Goal: Task Accomplishment & Management: Manage account settings

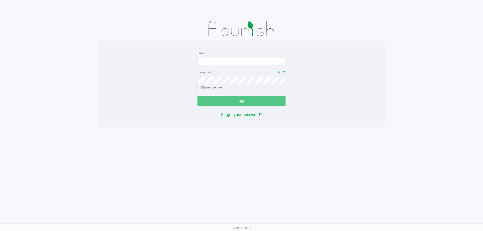
click at [217, 67] on form "Email Password Show Remember me Login" at bounding box center [242, 78] width 88 height 56
click at [218, 61] on input "Email" at bounding box center [242, 62] width 88 height 8
type input "[EMAIL_ADDRESS][DOMAIN_NAME]"
click at [198, 96] on button "Login" at bounding box center [242, 101] width 88 height 10
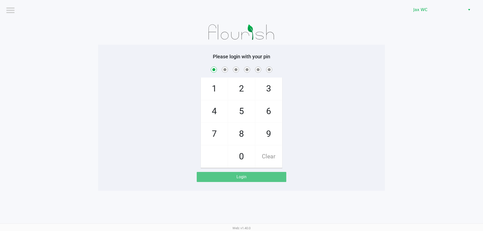
checkbox input "true"
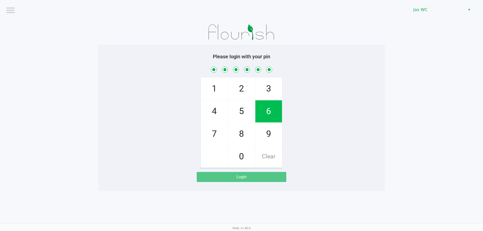
checkbox input "true"
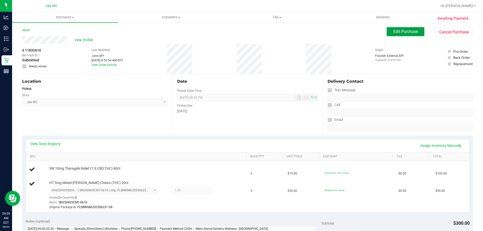
click at [408, 33] on span "Edit Purchase" at bounding box center [406, 31] width 24 height 5
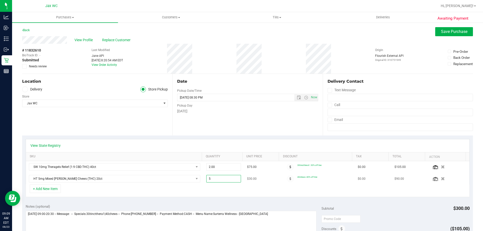
click at [225, 178] on span "5.00 5" at bounding box center [223, 179] width 35 height 8
click at [225, 178] on input "5" at bounding box center [224, 178] width 34 height 7
type input "4"
type input "4.00"
click at [442, 32] on span "Save Purchase" at bounding box center [454, 31] width 26 height 5
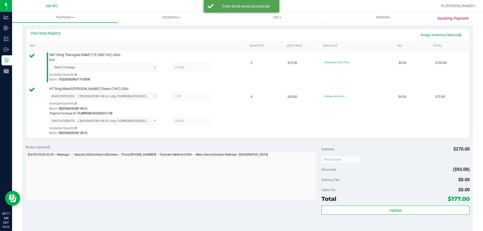
scroll to position [201, 0]
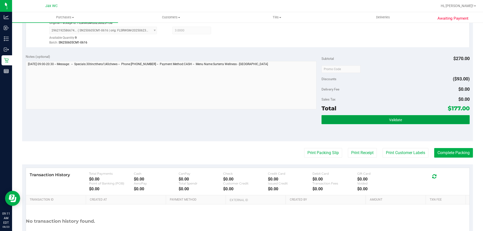
click at [382, 124] on button "Validate" at bounding box center [396, 119] width 148 height 9
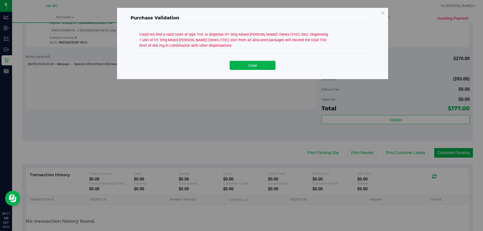
click at [253, 60] on div "Close" at bounding box center [252, 63] width 229 height 13
click at [255, 67] on button "Close" at bounding box center [253, 65] width 46 height 9
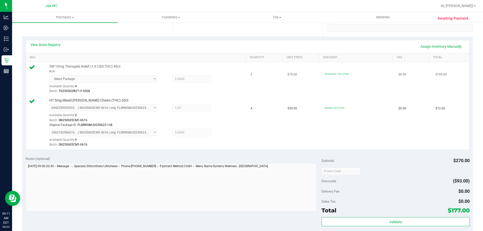
scroll to position [101, 0]
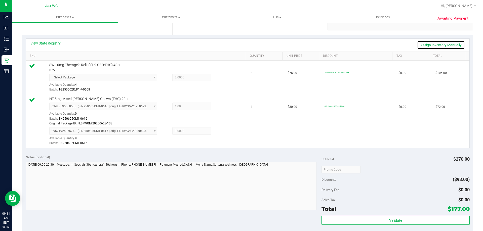
click at [439, 45] on link "Assign Inventory Manually" at bounding box center [441, 45] width 48 height 9
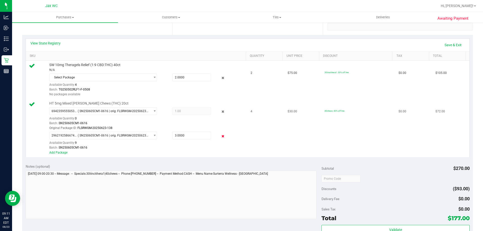
click at [221, 137] on icon at bounding box center [223, 136] width 5 height 6
click at [218, 131] on div "HT 5mg Mixed [PERSON_NAME] Chews (THC) 20ct 6942359555053559 ( SN250605CM1-0616…" at bounding box center [145, 128] width 197 height 54
click at [221, 136] on icon at bounding box center [223, 136] width 5 height 6
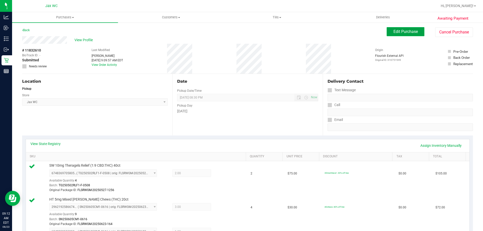
click at [407, 29] on span "Edit Purchase" at bounding box center [406, 31] width 24 height 5
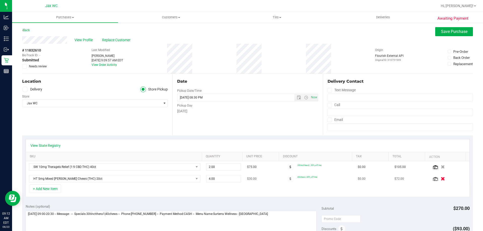
click at [441, 178] on icon "button" at bounding box center [443, 179] width 4 height 4
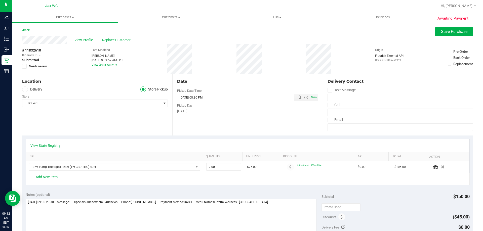
click at [14, 175] on div "Awaiting Payment Back Save Purchase View Profile Replace Customer # 11832610 Bi…" at bounding box center [247, 214] width 471 height 385
click at [50, 181] on button "+ Add New Item" at bounding box center [45, 177] width 31 height 9
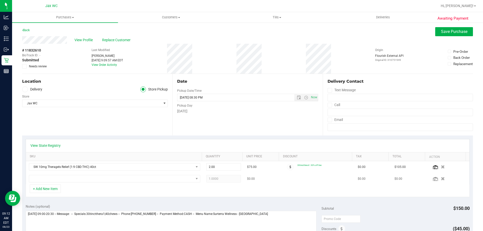
click at [74, 183] on td at bounding box center [114, 179] width 177 height 12
click at [75, 180] on span "NO DATA FOUND" at bounding box center [111, 178] width 165 height 7
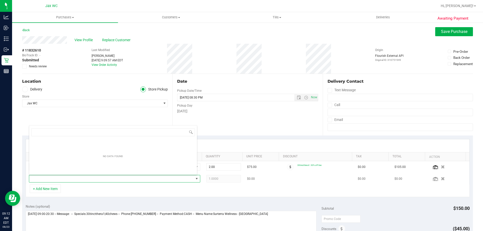
scroll to position [8, 167]
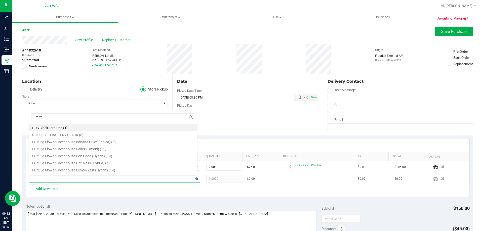
type input "mixed"
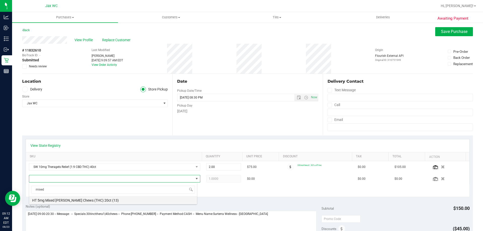
click at [94, 201] on li "HT 5mg Mixed Berry Chews (THC) 20ct (13)" at bounding box center [113, 199] width 168 height 7
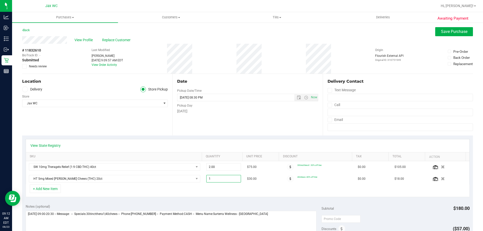
click at [220, 176] on span "1.00 1" at bounding box center [223, 179] width 35 height 8
click at [220, 176] on input "1" at bounding box center [224, 178] width 34 height 7
type input "3"
type input "3.00"
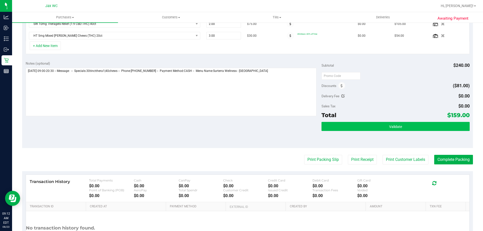
scroll to position [0, 0]
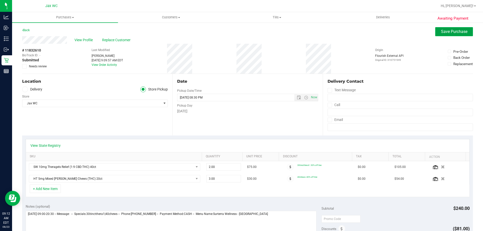
click at [449, 31] on span "Save Purchase" at bounding box center [454, 31] width 26 height 5
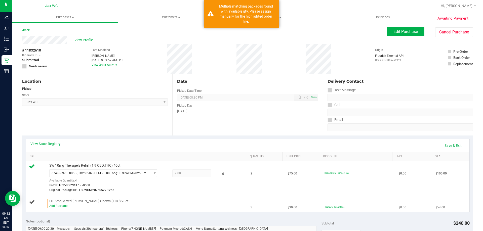
click at [65, 208] on div "Add Package" at bounding box center [146, 206] width 194 height 5
click at [59, 205] on link "Add Package" at bounding box center [58, 206] width 18 height 4
click at [127, 210] on span "Select Package" at bounding box center [100, 207] width 101 height 7
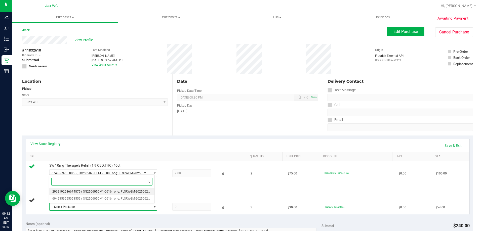
click at [120, 192] on span "( SN250605CM1-0616 | orig: FLSRWGM-20250623-164 )" at bounding box center [119, 192] width 76 height 4
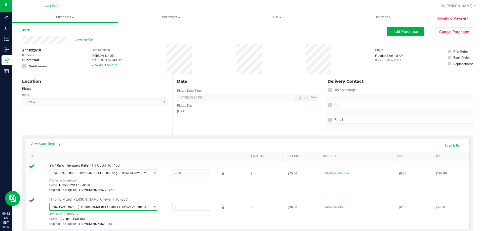
click at [126, 207] on span "( SN250605CM1-0616 | orig: FLSRWGM-20250623-164 )" at bounding box center [113, 207] width 71 height 4
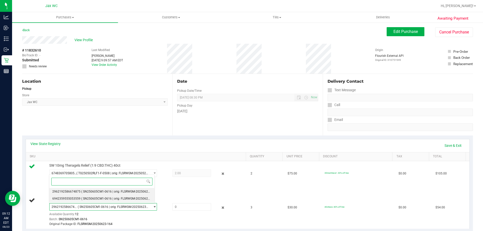
click at [119, 199] on span "( SN250605CM1-0616 | orig: FLSRWGM-20250623-138 )" at bounding box center [119, 199] width 76 height 4
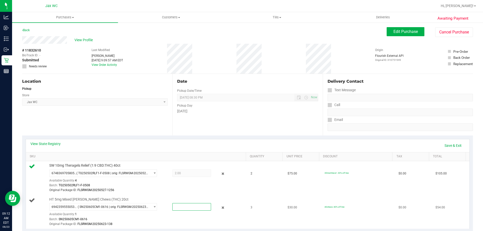
click at [192, 206] on span at bounding box center [191, 207] width 39 height 8
type input "1"
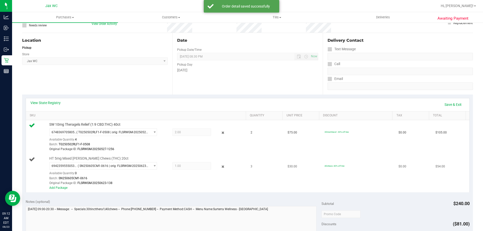
scroll to position [50, 0]
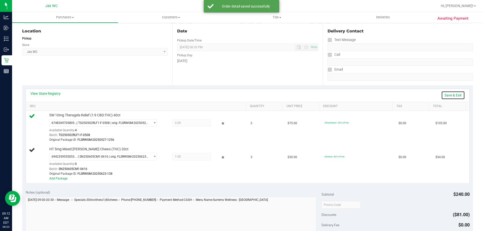
click at [457, 94] on link "Save & Exit" at bounding box center [454, 95] width 24 height 9
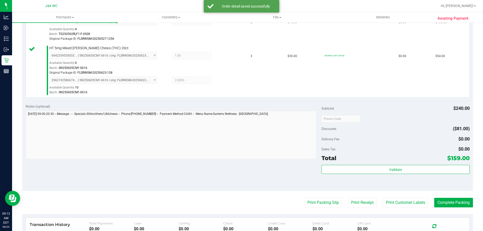
scroll to position [151, 0]
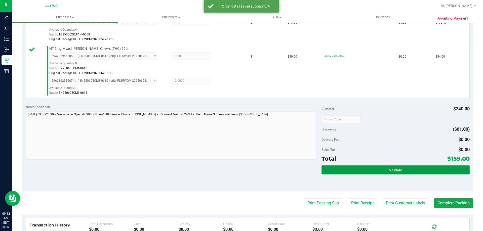
click at [379, 175] on button "Validate" at bounding box center [396, 170] width 148 height 9
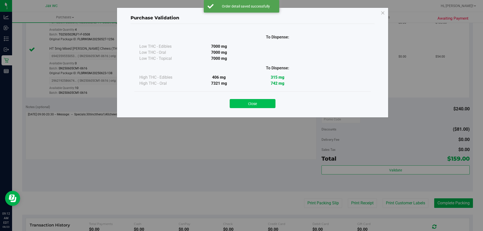
click at [264, 104] on button "Close" at bounding box center [253, 103] width 46 height 9
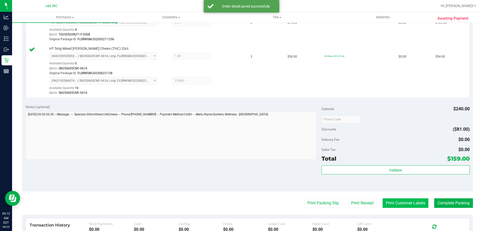
click at [404, 202] on button "Print Customer Labels" at bounding box center [406, 204] width 46 height 10
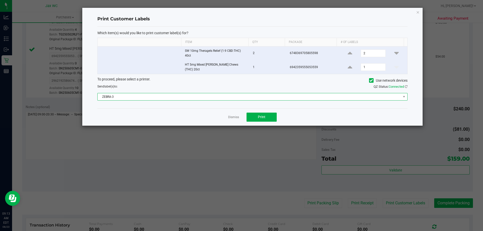
click at [225, 96] on span "ZEBRA-3" at bounding box center [250, 96] width 304 height 7
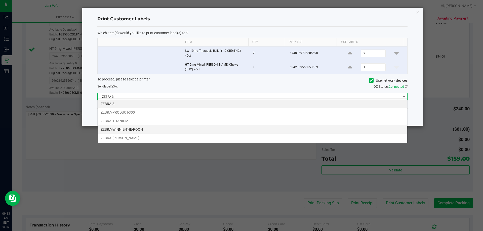
scroll to position [8, 310]
click at [154, 128] on li "ZEBRA-WINNIE-THE-POOH" at bounding box center [253, 129] width 310 height 9
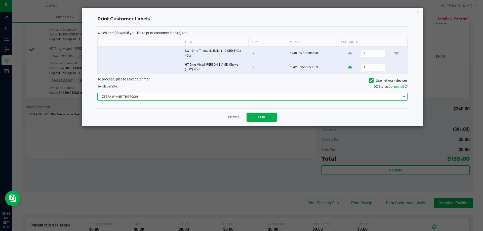
click at [348, 66] on icon at bounding box center [350, 67] width 5 height 6
type input "3"
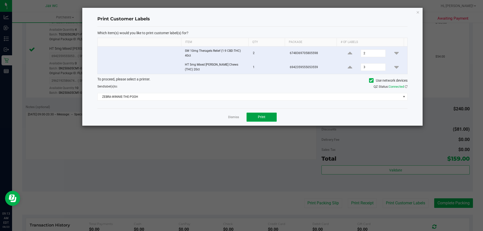
click at [260, 118] on button "Print" at bounding box center [262, 117] width 30 height 9
click at [232, 115] on link "Dismiss" at bounding box center [233, 117] width 11 height 4
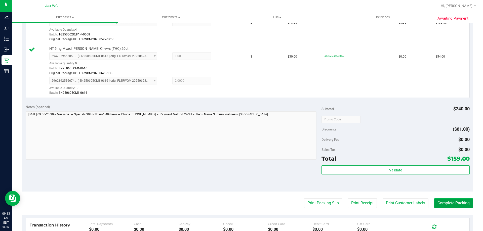
click at [448, 203] on button "Complete Packing" at bounding box center [454, 204] width 39 height 10
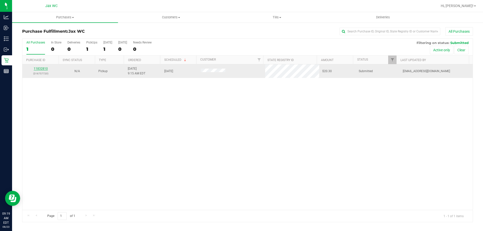
click at [41, 67] on link "11832810" at bounding box center [41, 69] width 14 height 4
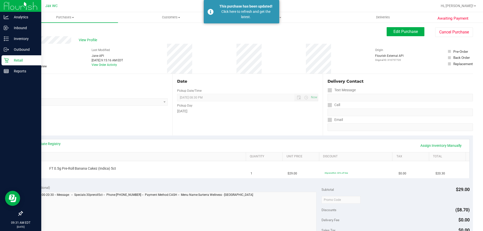
click at [8, 59] on icon at bounding box center [6, 60] width 5 height 5
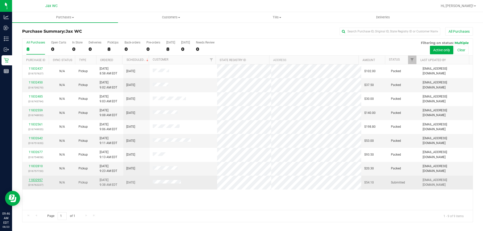
click at [34, 179] on link "11832957" at bounding box center [36, 180] width 14 height 4
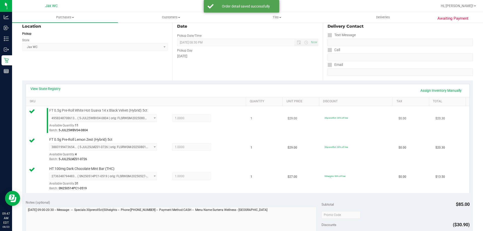
scroll to position [101, 0]
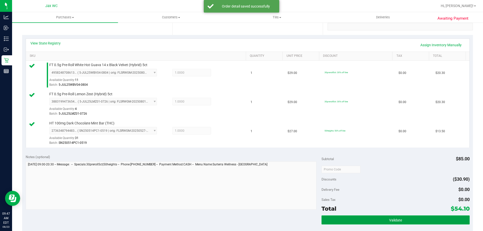
click at [382, 224] on button "Validate" at bounding box center [396, 220] width 148 height 9
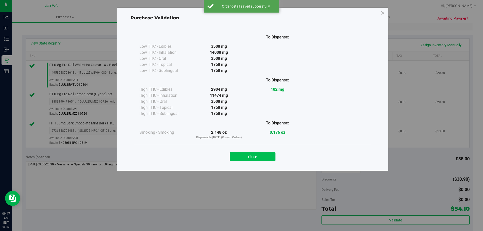
click at [260, 157] on button "Close" at bounding box center [253, 156] width 46 height 9
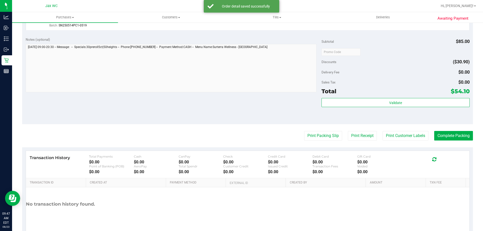
scroll to position [239, 0]
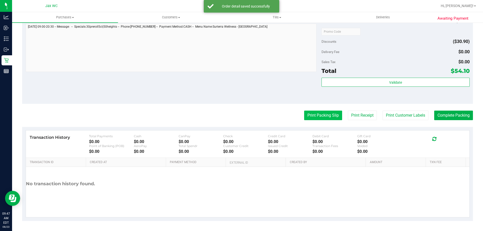
click at [319, 115] on button "Print Packing Slip" at bounding box center [323, 116] width 38 height 10
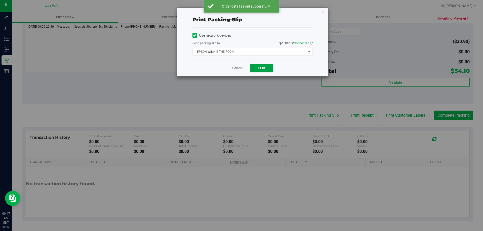
click at [263, 68] on span "Print" at bounding box center [262, 68] width 8 height 4
click at [236, 68] on link "Cancel" at bounding box center [237, 68] width 11 height 5
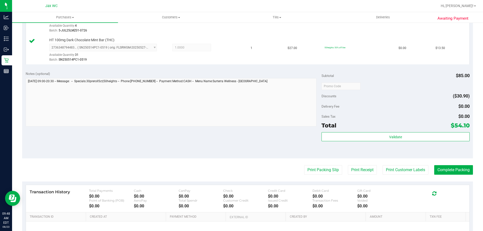
scroll to position [201, 0]
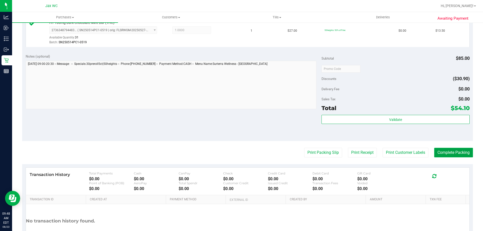
click at [448, 149] on button "Complete Packing" at bounding box center [454, 153] width 39 height 10
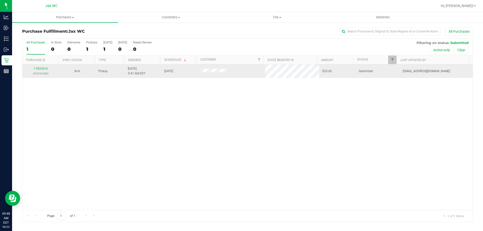
click at [36, 70] on div "11833016 (316761659)" at bounding box center [40, 71] width 30 height 10
click at [43, 69] on link "11833016" at bounding box center [41, 69] width 14 height 4
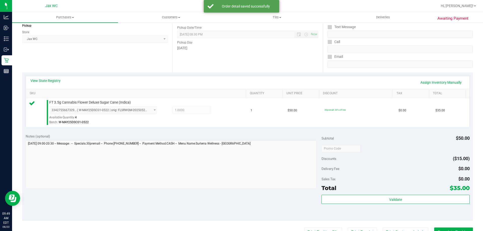
scroll to position [101, 0]
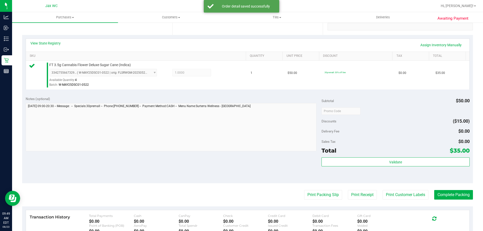
click at [420, 157] on div "Subtotal $50.00 Discounts ($15.00) Delivery Fee $0.00 Sales Tax $0.00 Total $35…" at bounding box center [396, 138] width 148 height 84
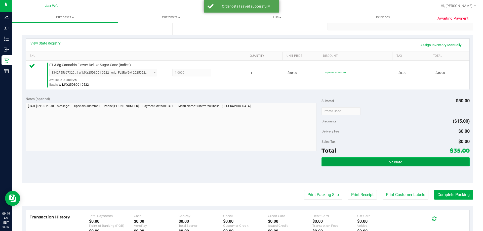
click at [420, 161] on button "Validate" at bounding box center [396, 162] width 148 height 9
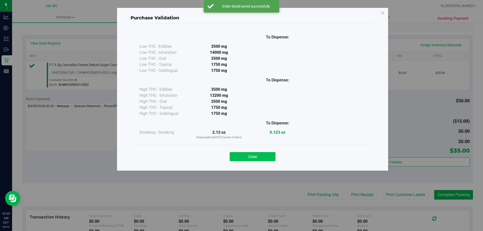
click at [250, 157] on button "Close" at bounding box center [253, 156] width 46 height 9
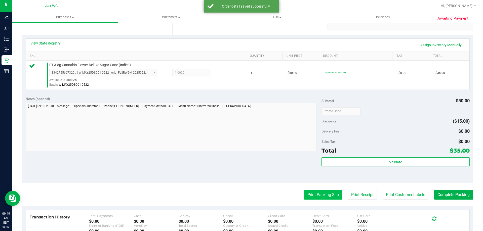
click at [304, 191] on button "Print Packing Slip" at bounding box center [323, 195] width 38 height 10
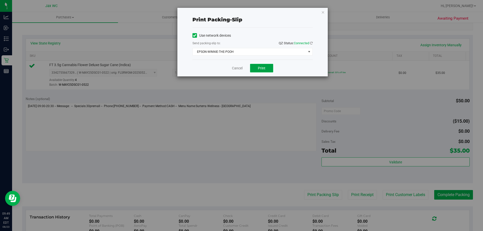
click at [266, 67] on button "Print" at bounding box center [261, 68] width 23 height 9
click at [239, 66] on link "Cancel" at bounding box center [237, 68] width 11 height 5
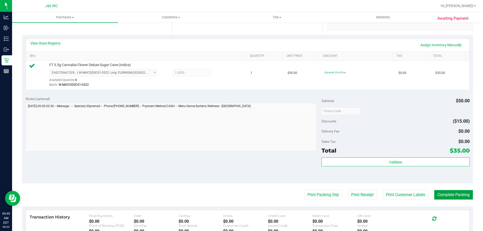
click at [451, 198] on button "Complete Packing" at bounding box center [454, 195] width 39 height 10
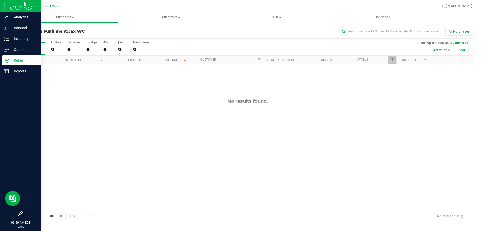
click at [8, 61] on icon at bounding box center [6, 60] width 5 height 5
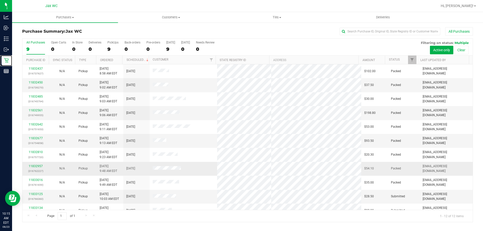
scroll to position [21, 0]
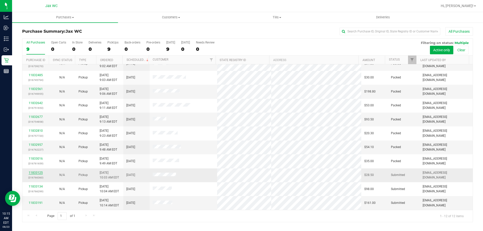
click at [37, 173] on link "11833125" at bounding box center [36, 173] width 14 height 4
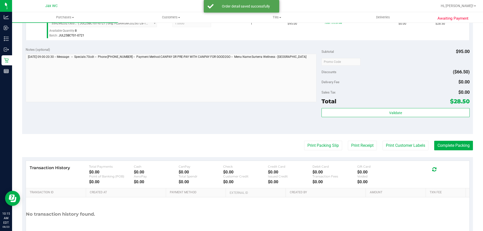
scroll to position [151, 0]
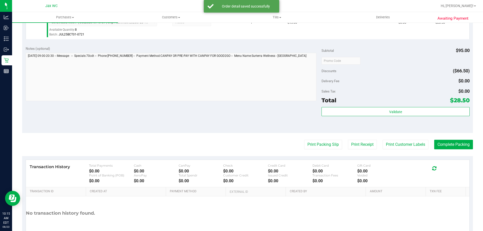
click at [411, 107] on div "Subtotal $95.00 Discounts ($66.50) Delivery Fee $0.00 Sales Tax $0.00 Total $28…" at bounding box center [396, 88] width 148 height 84
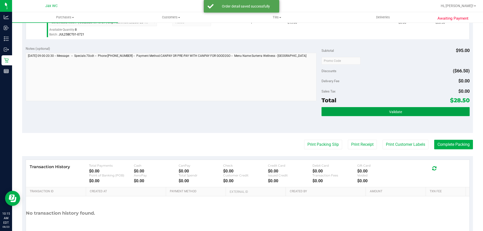
click at [413, 110] on button "Validate" at bounding box center [396, 111] width 148 height 9
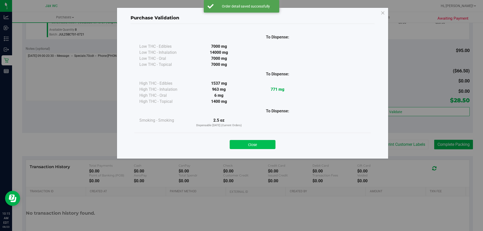
click at [253, 146] on button "Close" at bounding box center [253, 144] width 46 height 9
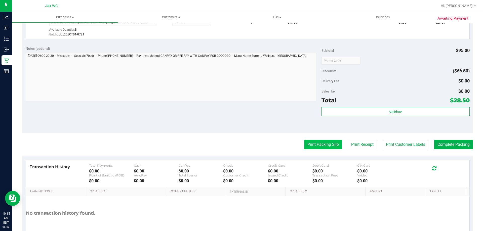
click at [319, 149] on button "Print Packing Slip" at bounding box center [323, 145] width 38 height 10
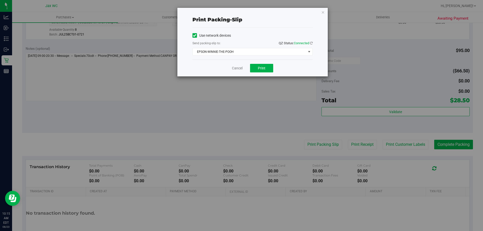
click at [260, 63] on div "Cancel Print" at bounding box center [253, 68] width 120 height 17
click at [265, 68] on span "Print" at bounding box center [262, 68] width 8 height 4
click at [236, 67] on link "Cancel" at bounding box center [237, 68] width 11 height 5
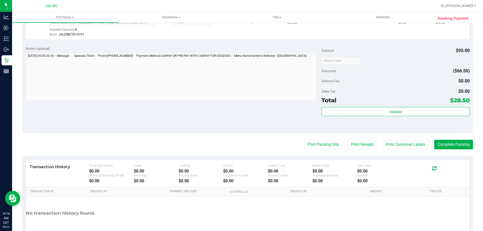
click at [439, 139] on purchase-details "Back Edit Purchase Cancel Purchase View Profile # 11833125 BioTrack ID: - Submi…" at bounding box center [247, 63] width 451 height 374
click at [442, 142] on button "Complete Packing" at bounding box center [454, 145] width 39 height 10
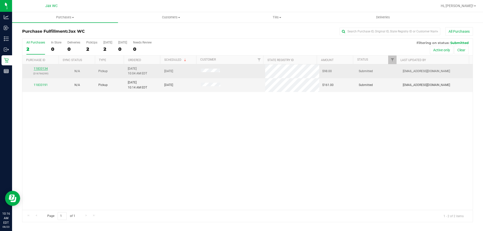
click at [45, 67] on link "11833134" at bounding box center [41, 69] width 14 height 4
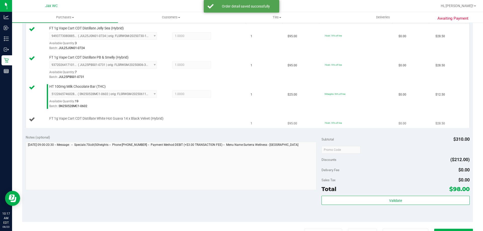
scroll to position [151, 0]
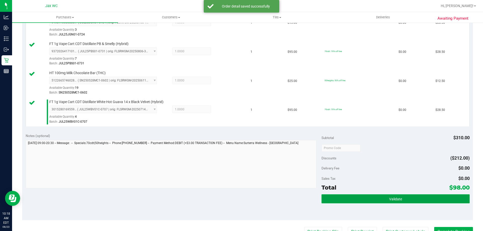
click at [445, 195] on button "Validate" at bounding box center [396, 199] width 148 height 9
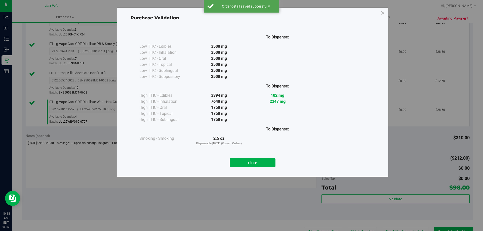
click at [255, 162] on button "Close" at bounding box center [253, 162] width 46 height 9
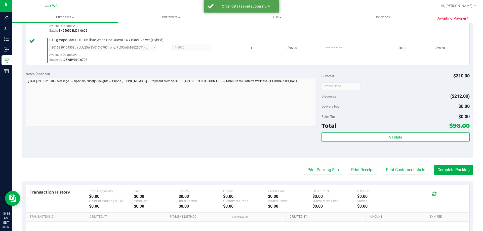
scroll to position [252, 0]
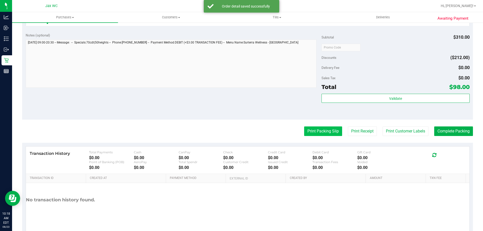
click at [323, 138] on purchase-details "Back Edit Purchase Cancel Purchase View Profile # 11833134 BioTrack ID: - Submi…" at bounding box center [247, 6] width 451 height 462
click at [322, 132] on button "Print Packing Slip" at bounding box center [323, 132] width 38 height 10
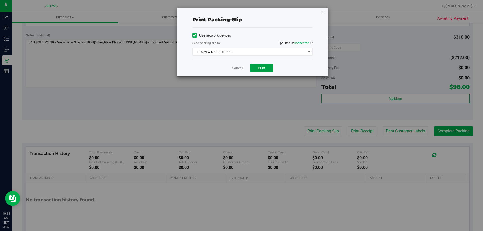
click at [256, 69] on button "Print" at bounding box center [261, 68] width 23 height 9
click at [234, 67] on link "Cancel" at bounding box center [237, 68] width 11 height 5
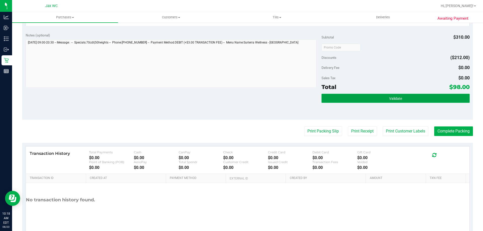
click at [420, 94] on button "Validate" at bounding box center [396, 98] width 148 height 9
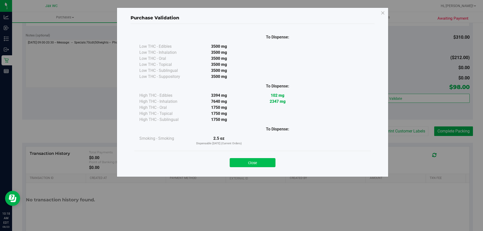
click at [261, 163] on button "Close" at bounding box center [253, 162] width 46 height 9
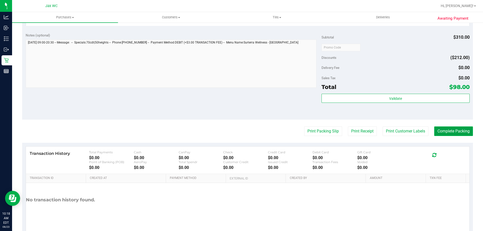
click at [453, 129] on button "Complete Packing" at bounding box center [454, 132] width 39 height 10
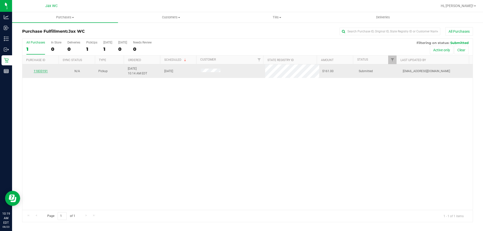
click at [42, 71] on link "11833191" at bounding box center [41, 71] width 14 height 4
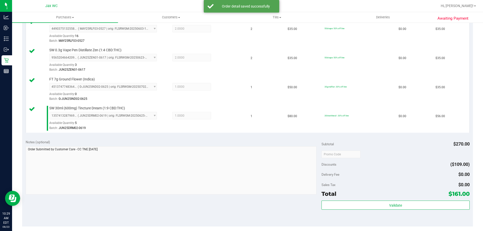
scroll to position [151, 0]
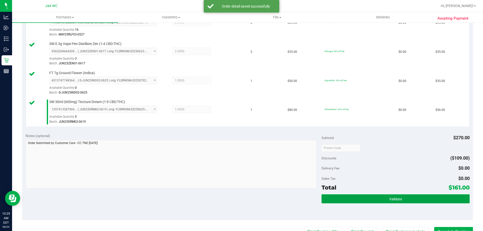
click at [402, 199] on button "Validate" at bounding box center [396, 199] width 148 height 9
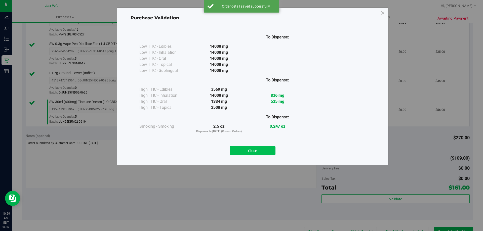
click at [249, 153] on button "Close" at bounding box center [253, 150] width 46 height 9
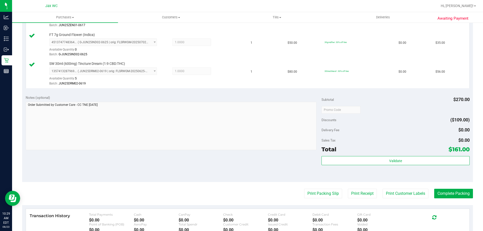
scroll to position [201, 0]
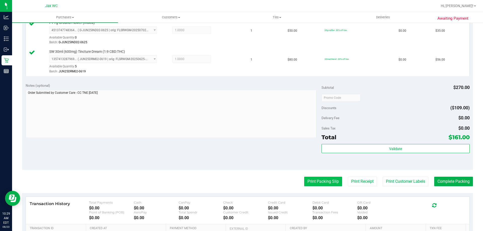
click at [315, 187] on button "Print Packing Slip" at bounding box center [323, 182] width 38 height 10
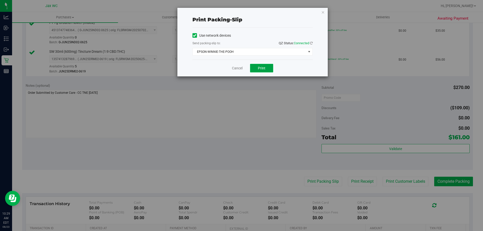
click at [259, 70] on button "Print" at bounding box center [261, 68] width 23 height 9
click at [237, 66] on link "Cancel" at bounding box center [237, 68] width 11 height 5
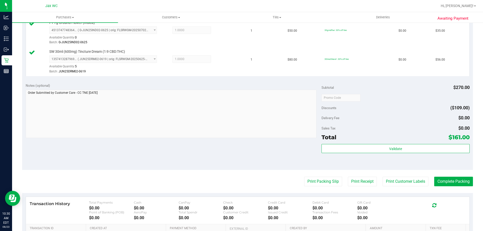
click at [445, 187] on purchase-details "Back Edit Purchase Cancel Purchase View Profile # 11833191 BioTrack ID: - Submi…" at bounding box center [247, 57] width 451 height 462
click at [446, 184] on button "Complete Packing" at bounding box center [454, 182] width 39 height 10
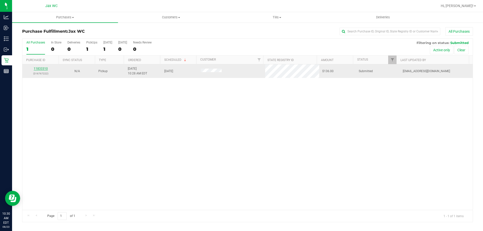
click at [38, 70] on link "11833310" at bounding box center [41, 69] width 14 height 4
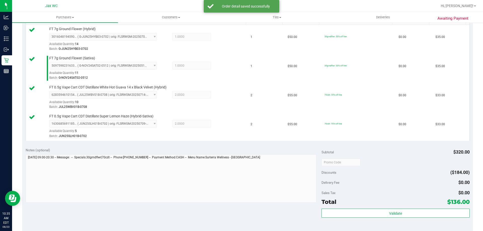
scroll to position [201, 0]
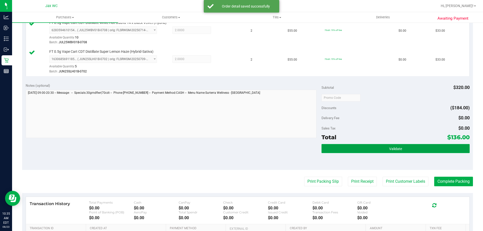
click at [413, 153] on button "Validate" at bounding box center [396, 148] width 148 height 9
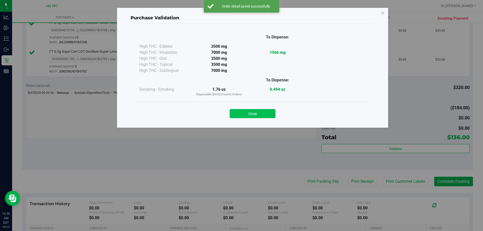
click at [258, 110] on button "Close" at bounding box center [253, 113] width 46 height 9
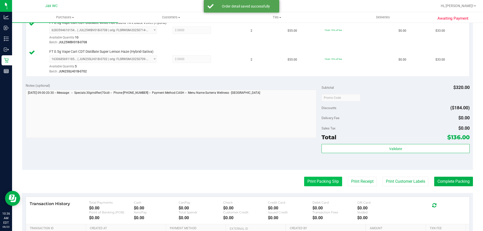
click at [320, 181] on button "Print Packing Slip" at bounding box center [323, 182] width 38 height 10
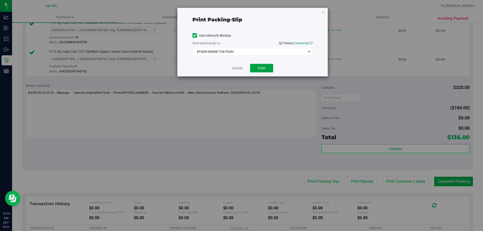
click at [263, 67] on span "Print" at bounding box center [262, 68] width 8 height 4
click at [240, 67] on link "Cancel" at bounding box center [237, 68] width 11 height 5
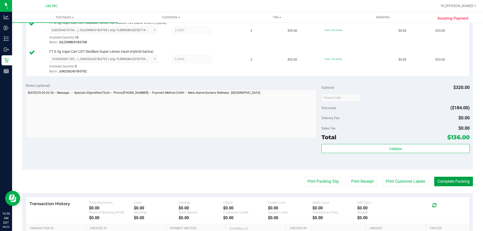
click at [453, 182] on button "Complete Packing" at bounding box center [454, 182] width 39 height 10
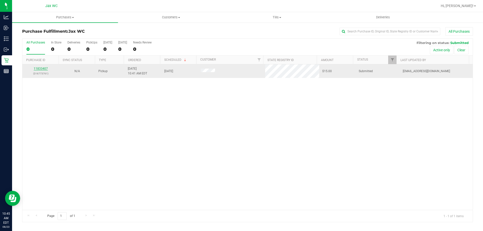
click at [46, 68] on link "11833407" at bounding box center [41, 69] width 14 height 4
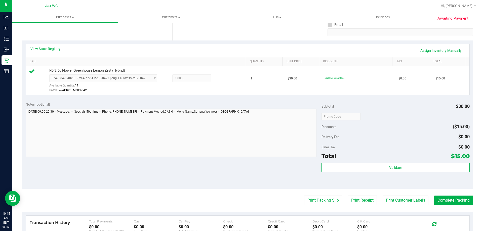
scroll to position [101, 0]
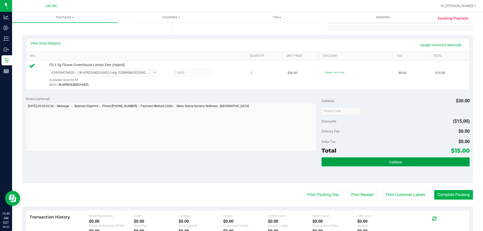
click at [395, 165] on button "Validate" at bounding box center [396, 162] width 148 height 9
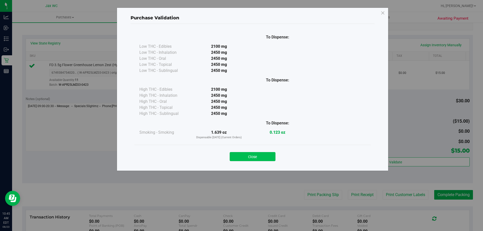
click at [248, 158] on button "Close" at bounding box center [253, 156] width 46 height 9
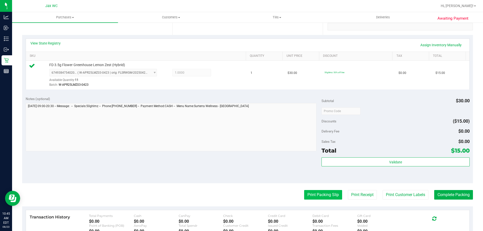
click at [311, 192] on button "Print Packing Slip" at bounding box center [323, 195] width 38 height 10
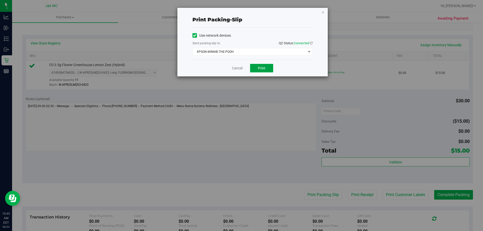
click at [259, 66] on button "Print" at bounding box center [261, 68] width 23 height 9
click at [240, 69] on link "Cancel" at bounding box center [237, 68] width 11 height 5
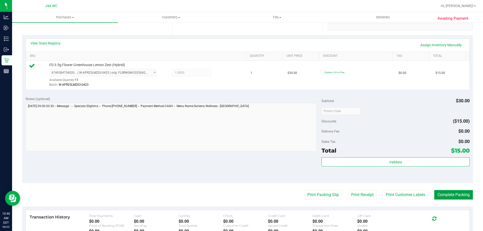
drag, startPoint x: 450, startPoint y: 192, endPoint x: 453, endPoint y: 191, distance: 2.8
click at [451, 192] on button "Complete Packing" at bounding box center [454, 195] width 39 height 10
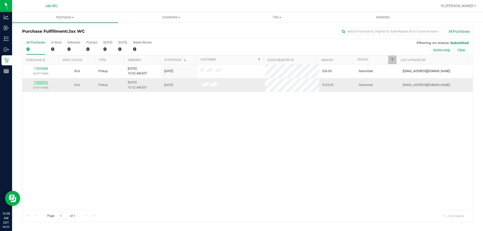
click at [42, 82] on link "11833516" at bounding box center [41, 83] width 14 height 4
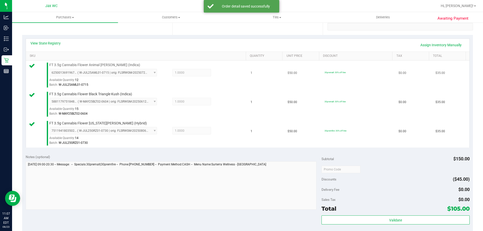
scroll to position [201, 0]
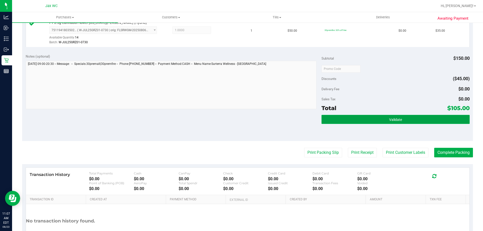
click at [374, 121] on button "Validate" at bounding box center [396, 119] width 148 height 9
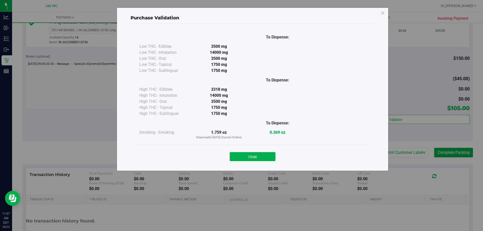
click at [252, 158] on button "Close" at bounding box center [253, 156] width 46 height 9
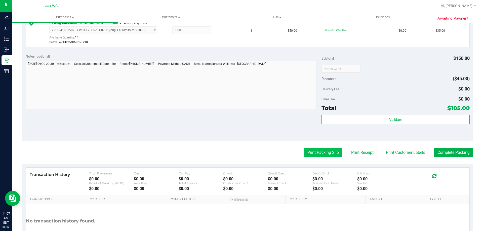
click at [314, 154] on button "Print Packing Slip" at bounding box center [323, 153] width 38 height 10
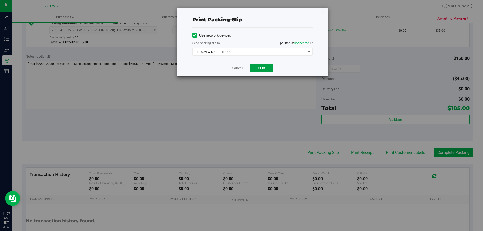
click at [260, 64] on button "Print" at bounding box center [261, 68] width 23 height 9
click at [238, 69] on link "Cancel" at bounding box center [237, 68] width 11 height 5
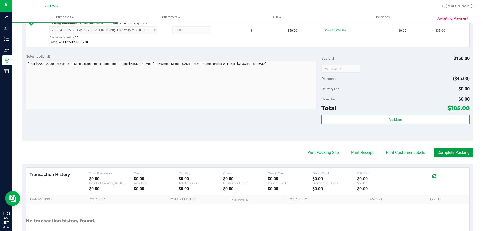
click at [448, 156] on button "Complete Packing" at bounding box center [454, 153] width 39 height 10
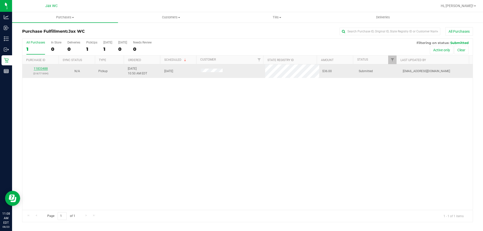
click at [47, 67] on link "11833488" at bounding box center [41, 69] width 14 height 4
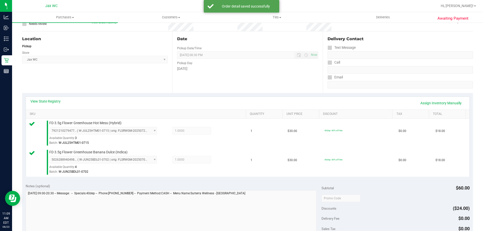
scroll to position [101, 0]
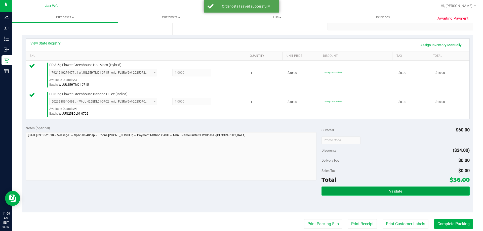
click at [409, 190] on button "Validate" at bounding box center [396, 191] width 148 height 9
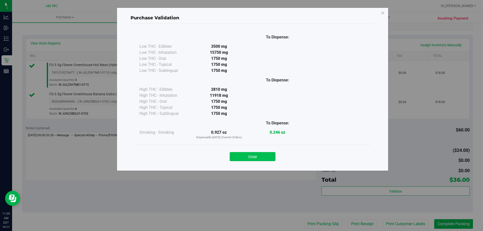
click at [259, 156] on button "Close" at bounding box center [253, 156] width 46 height 9
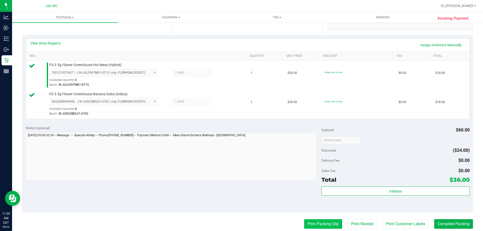
click at [318, 225] on button "Print Packing Slip" at bounding box center [323, 225] width 38 height 10
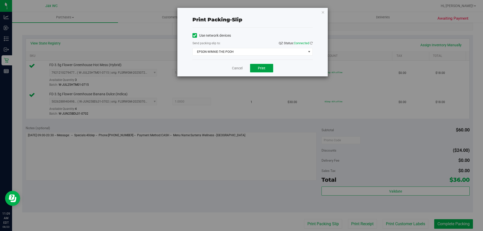
click at [258, 68] on span "Print" at bounding box center [262, 68] width 8 height 4
click at [233, 68] on link "Cancel" at bounding box center [237, 68] width 11 height 5
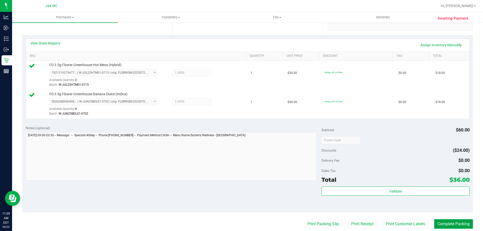
click at [465, 223] on button "Complete Packing" at bounding box center [454, 225] width 39 height 10
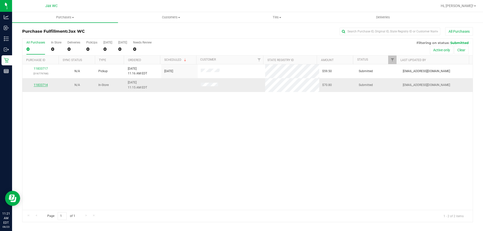
click at [42, 85] on link "11833714" at bounding box center [41, 85] width 14 height 4
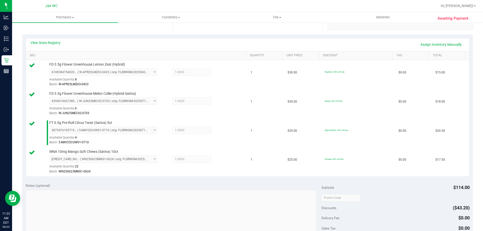
scroll to position [151, 0]
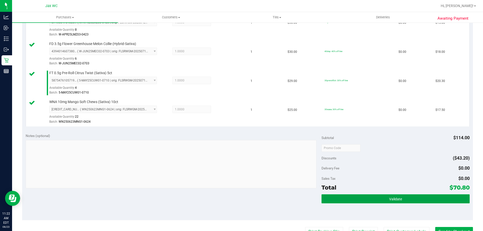
click at [400, 202] on button "Validate" at bounding box center [396, 199] width 148 height 9
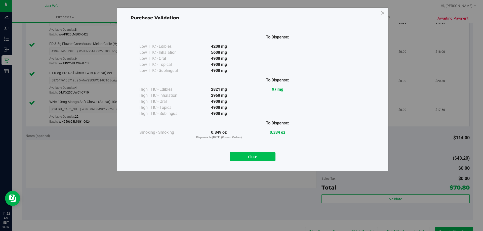
click at [262, 155] on button "Close" at bounding box center [253, 156] width 46 height 9
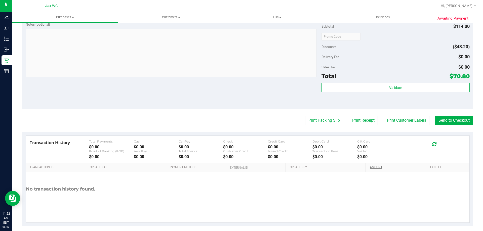
scroll to position [268, 0]
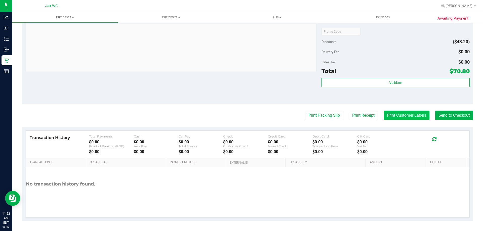
click at [403, 117] on button "Print Customer Labels" at bounding box center [407, 116] width 46 height 10
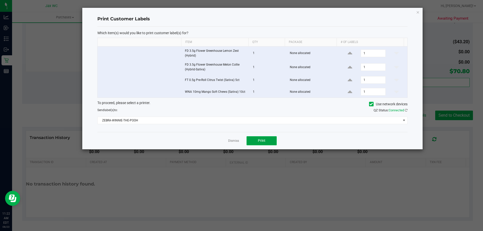
click at [259, 139] on span "Print" at bounding box center [262, 141] width 8 height 4
click at [231, 140] on link "Dismiss" at bounding box center [233, 141] width 11 height 4
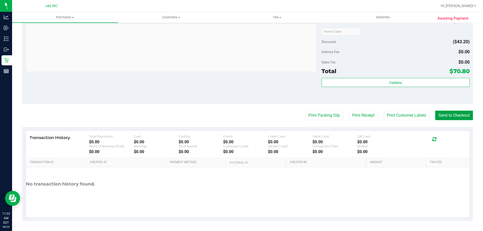
click at [445, 117] on button "Send to Checkout" at bounding box center [455, 116] width 38 height 10
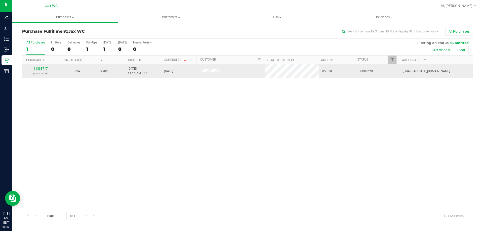
click at [44, 68] on link "11833717" at bounding box center [41, 69] width 14 height 4
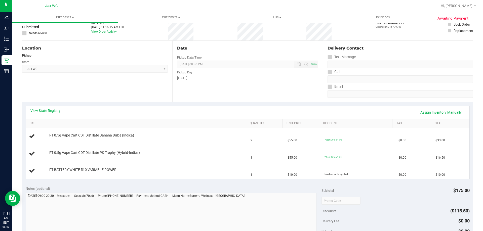
scroll to position [50, 0]
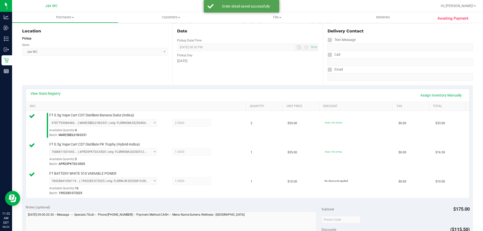
click at [58, 90] on div "View State Registry Assign Inventory Manually" at bounding box center [248, 95] width 444 height 13
click at [57, 95] on link "View State Registry" at bounding box center [45, 93] width 30 height 5
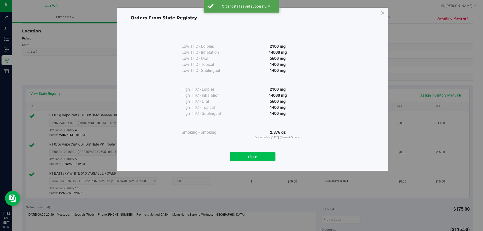
click at [268, 156] on button "Close" at bounding box center [253, 156] width 46 height 9
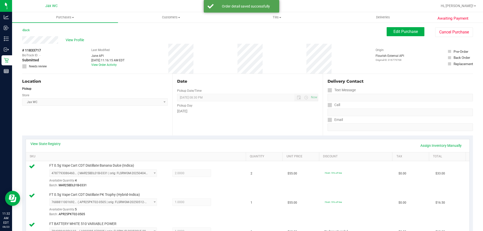
scroll to position [239, 0]
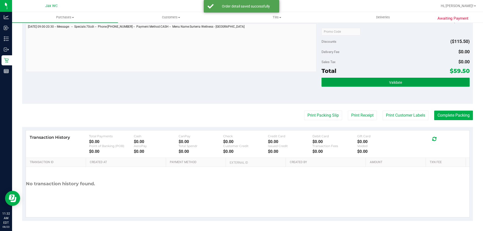
click at [429, 84] on button "Validate" at bounding box center [396, 82] width 148 height 9
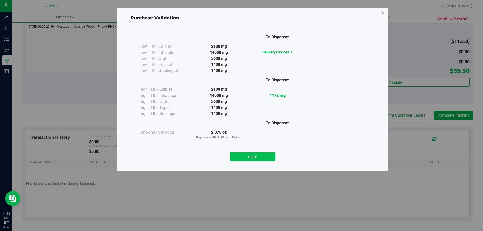
click at [262, 160] on button "Close" at bounding box center [253, 156] width 46 height 9
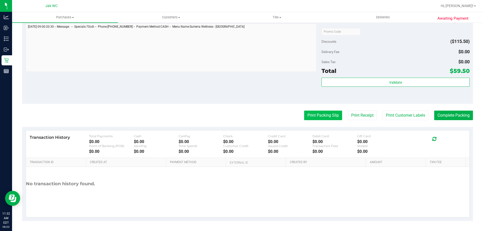
click at [318, 119] on button "Print Packing Slip" at bounding box center [323, 116] width 38 height 10
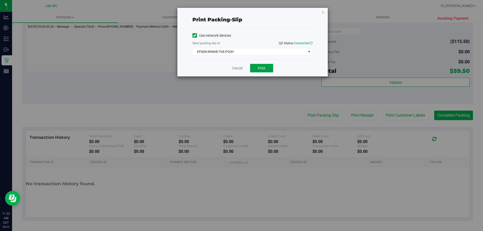
click at [256, 69] on button "Print" at bounding box center [261, 68] width 23 height 9
click at [242, 68] on link "Cancel" at bounding box center [237, 68] width 11 height 5
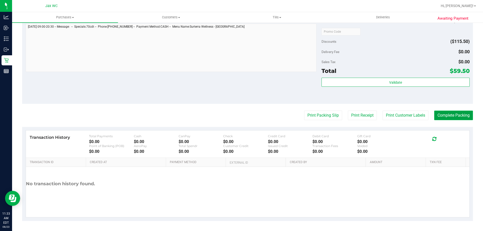
click at [461, 119] on button "Complete Packing" at bounding box center [454, 116] width 39 height 10
